Goal: Information Seeking & Learning: Learn about a topic

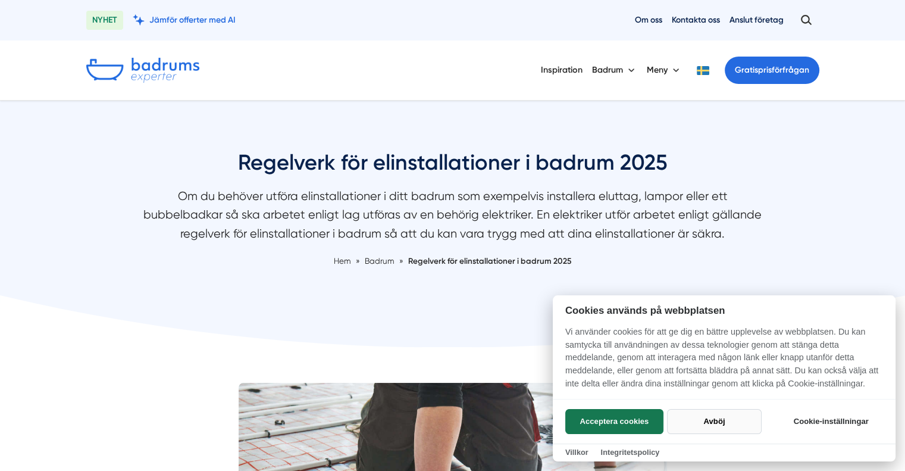
click at [699, 421] on button "Avböj" at bounding box center [714, 421] width 95 height 25
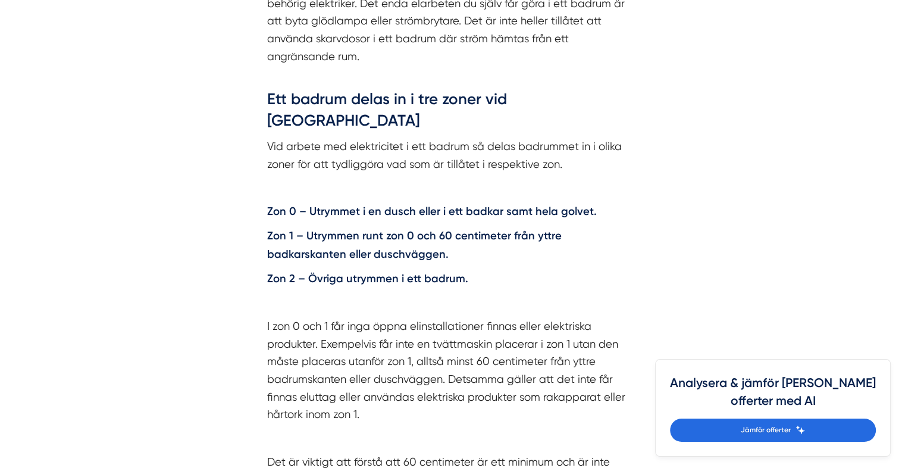
scroll to position [1547, 0]
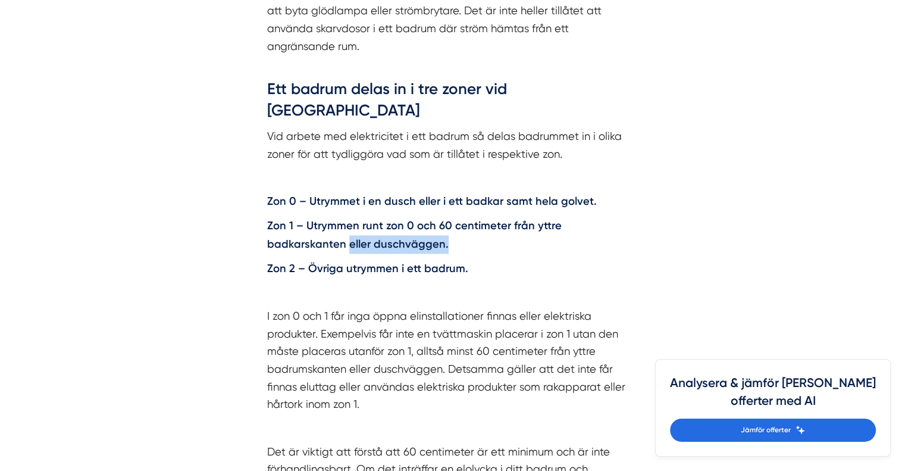
drag, startPoint x: 365, startPoint y: 200, endPoint x: 262, endPoint y: 199, distance: 103.5
click at [262, 199] on div "Regelverk för elinstallationer 2022 Det är Elsäkerhetsverket som tar fram de fö…" at bounding box center [453, 229] width 428 height 854
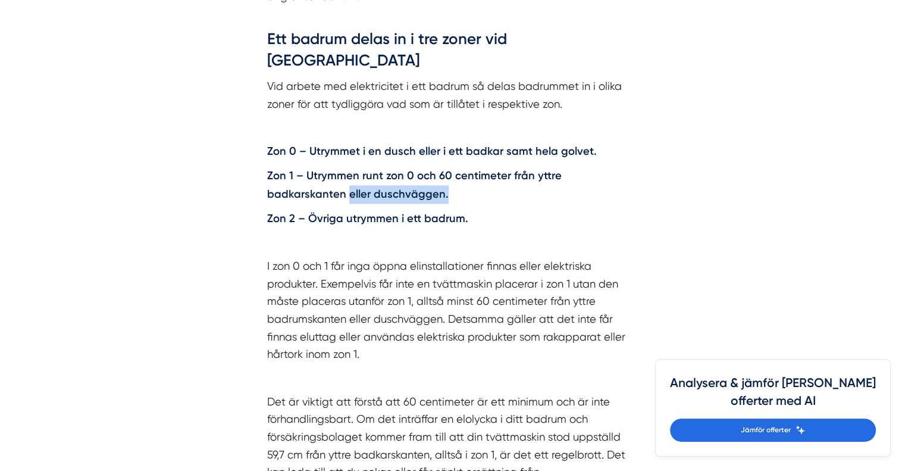
scroll to position [1606, 0]
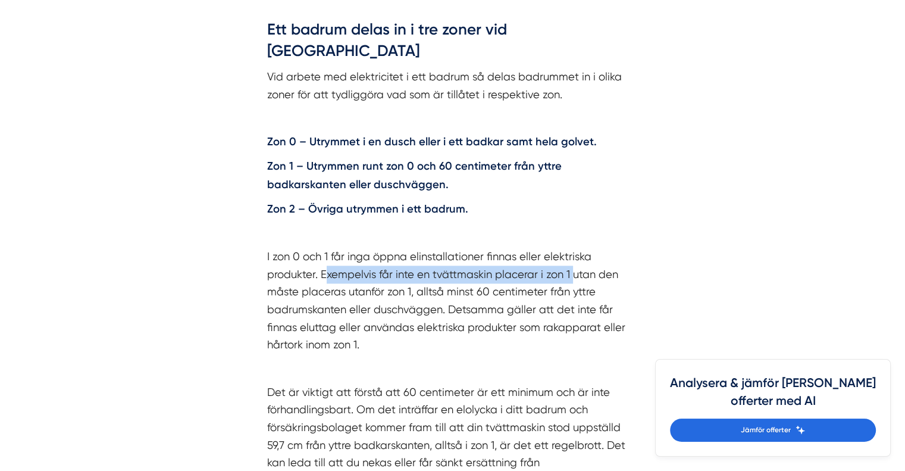
drag, startPoint x: 324, startPoint y: 228, endPoint x: 571, endPoint y: 232, distance: 247.5
click at [571, 247] on p "I zon 0 och 1 får inga öppna elinstallationer finnas eller elektriska produkter…" at bounding box center [452, 300] width 371 height 106
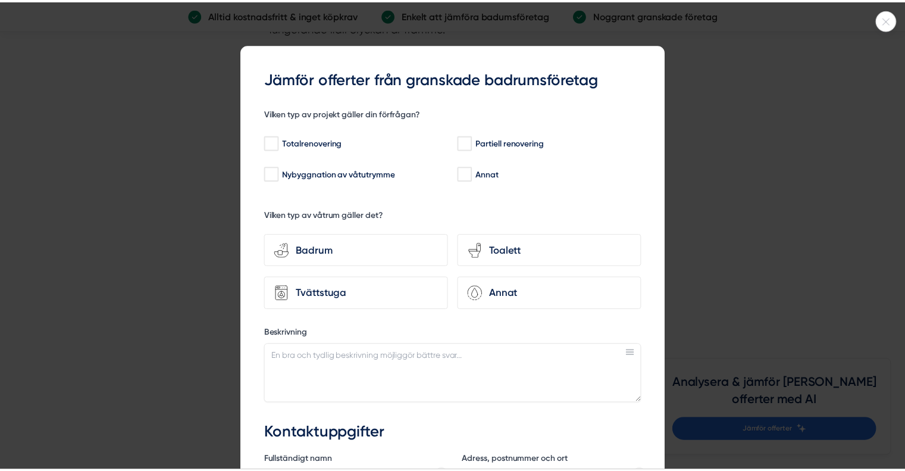
scroll to position [3332, 0]
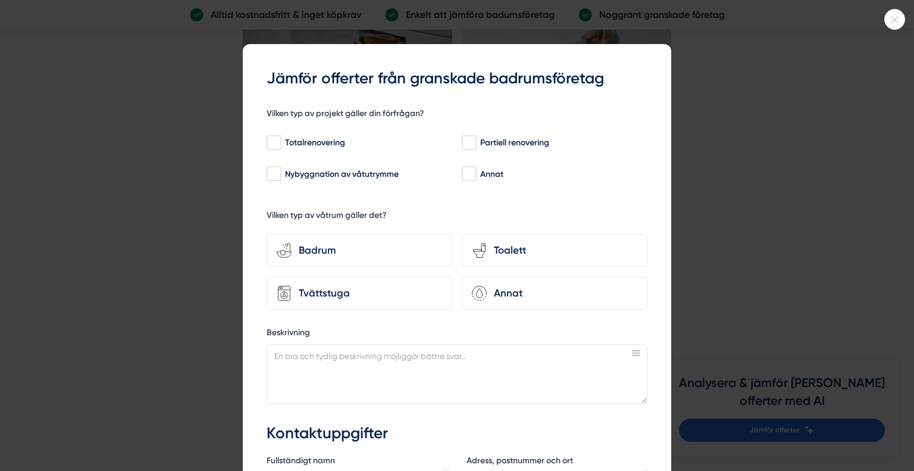
drag, startPoint x: 891, startPoint y: 19, endPoint x: 881, endPoint y: 30, distance: 15.1
click at [892, 19] on icon at bounding box center [895, 19] width 20 height 7
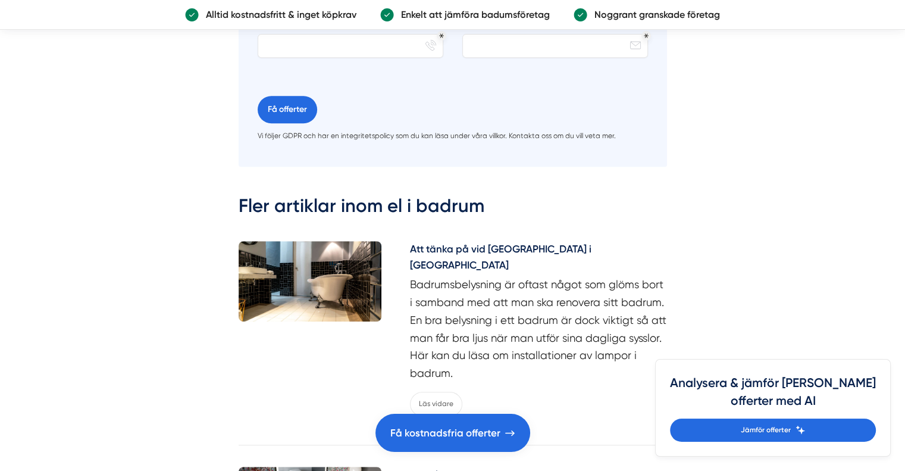
scroll to position [4997, 0]
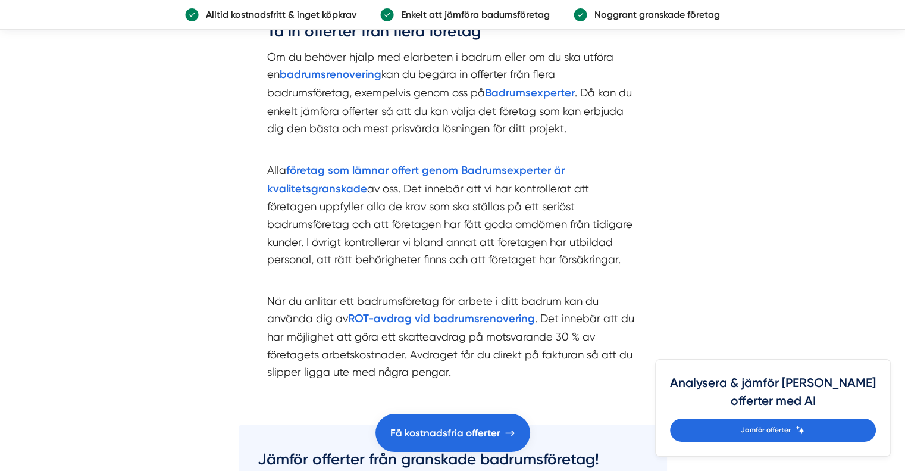
scroll to position [3451, 0]
